Goal: Check status: Check status

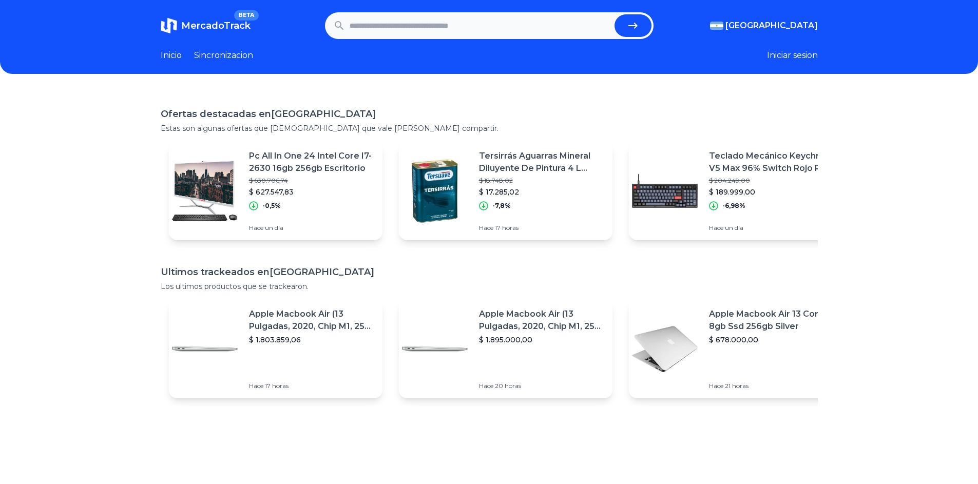
click at [391, 24] on input "text" at bounding box center [480, 25] width 261 height 23
type input "****"
click at [615, 14] on button "submit" at bounding box center [633, 25] width 37 height 23
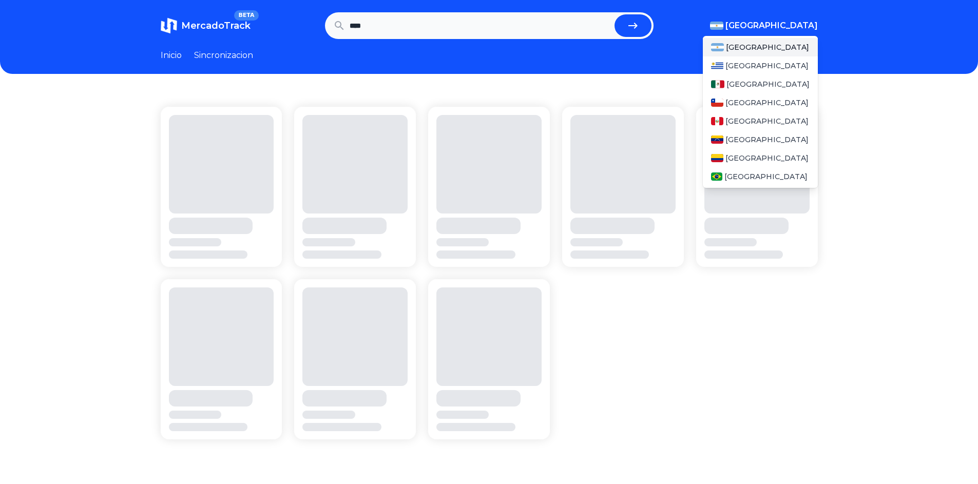
click at [784, 22] on span "[GEOGRAPHIC_DATA]" at bounding box center [772, 26] width 92 height 12
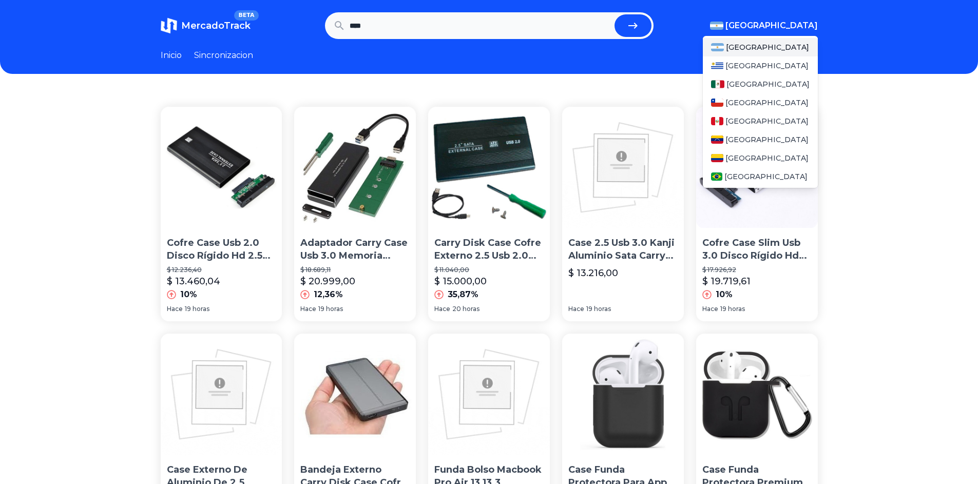
click at [785, 20] on span "[GEOGRAPHIC_DATA]" at bounding box center [772, 26] width 92 height 12
click at [729, 71] on div "[GEOGRAPHIC_DATA]" at bounding box center [760, 65] width 115 height 18
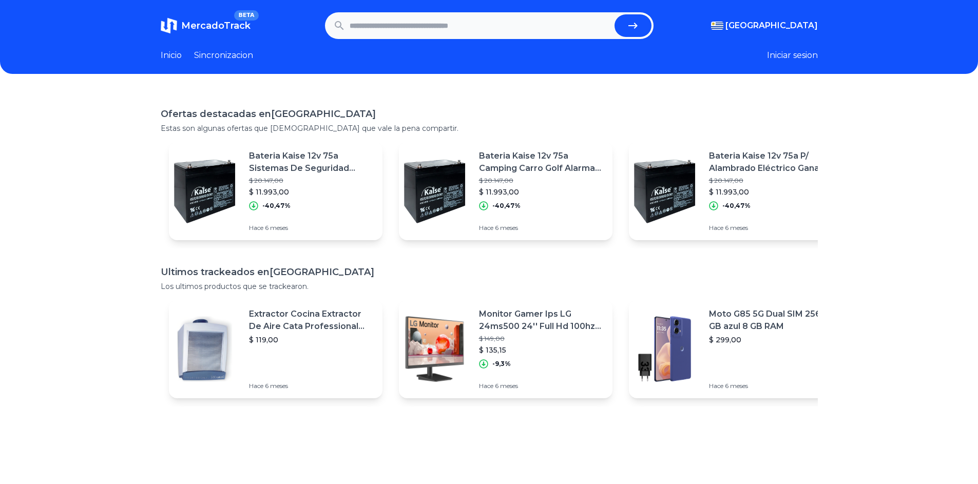
click at [509, 370] on div "Monitor Gamer Ips LG 24ms500 24'' Full Hd 100hz Action Sync $ 149,00 $ 135,15 -…" at bounding box center [546, 349] width 134 height 99
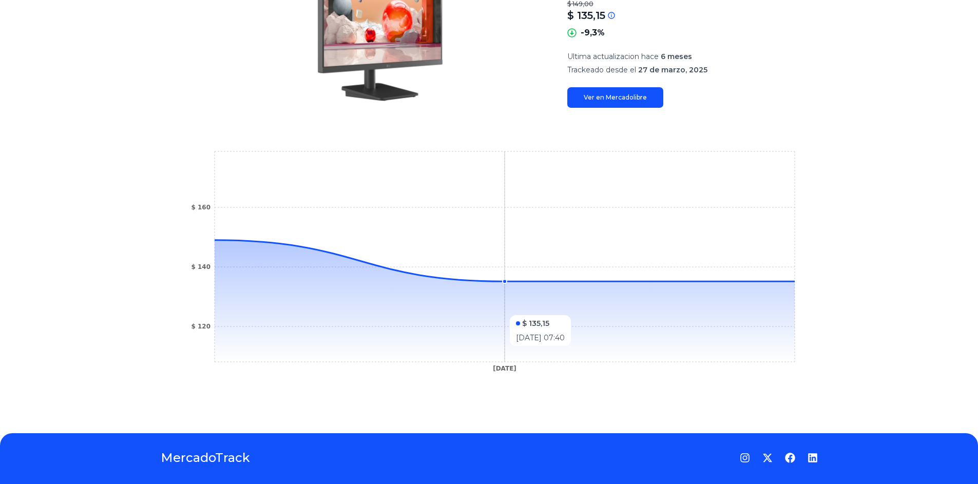
scroll to position [198, 0]
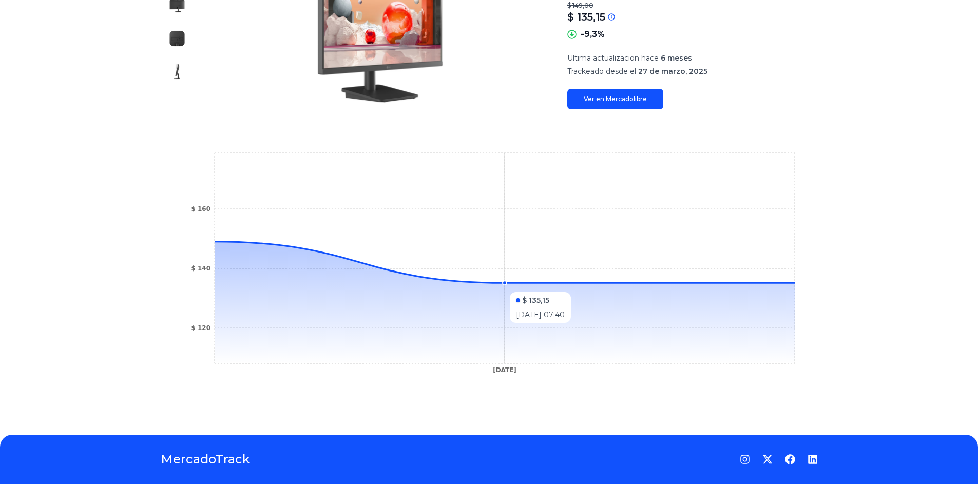
click at [522, 287] on icon at bounding box center [505, 303] width 580 height 122
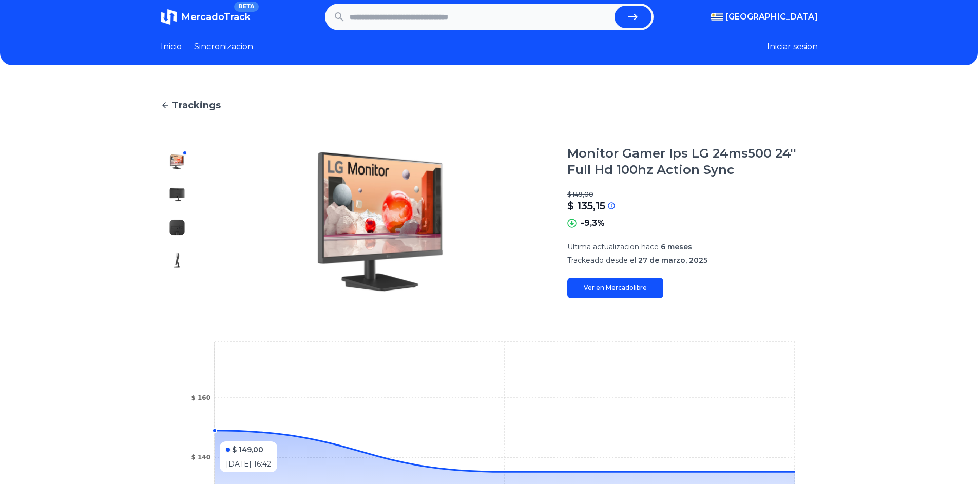
scroll to position [0, 0]
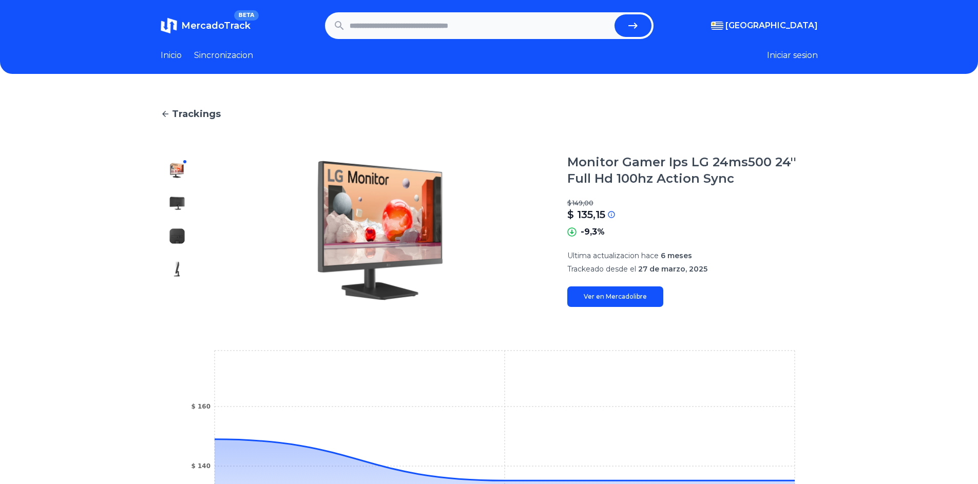
click at [447, 38] on form at bounding box center [489, 25] width 329 height 27
click at [447, 30] on input "text" at bounding box center [480, 25] width 261 height 23
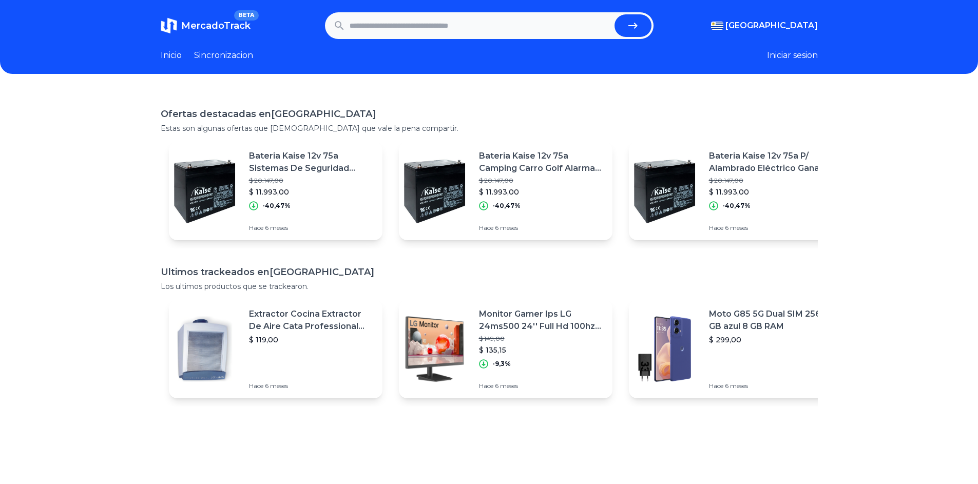
type input "****"
